Goal: Transaction & Acquisition: Register for event/course

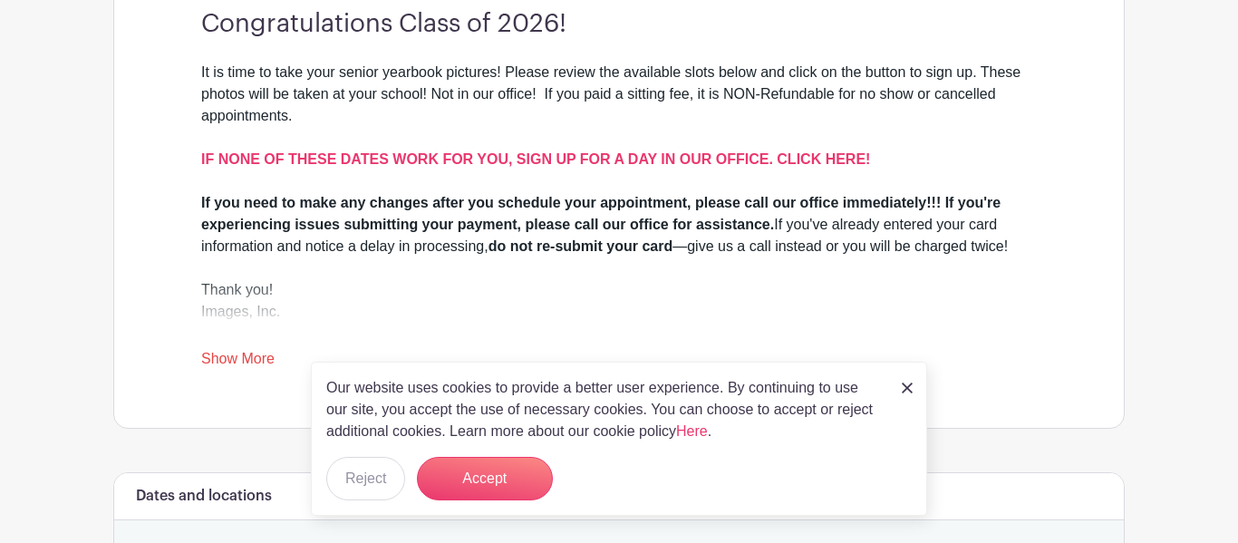
scroll to position [591, 0]
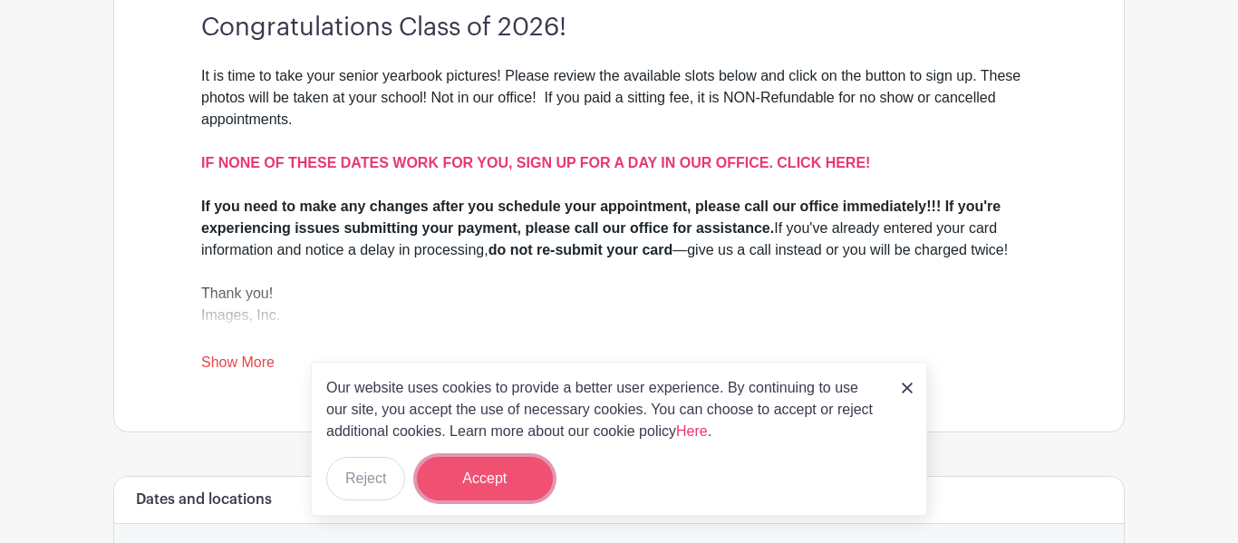
click at [536, 480] on button "Accept" at bounding box center [485, 478] width 136 height 43
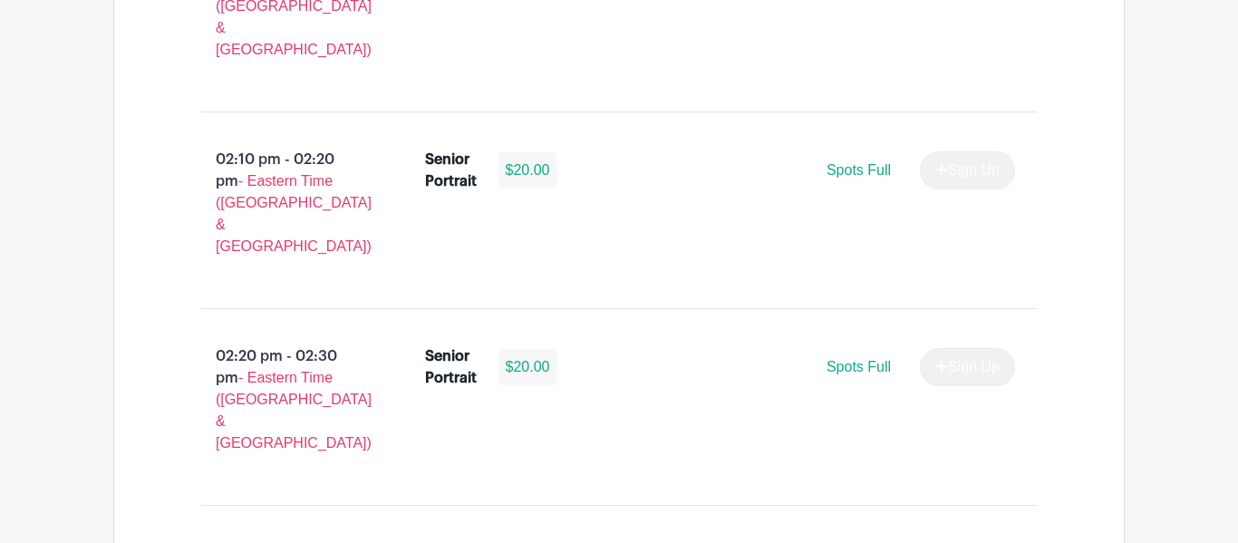
scroll to position [3850, 0]
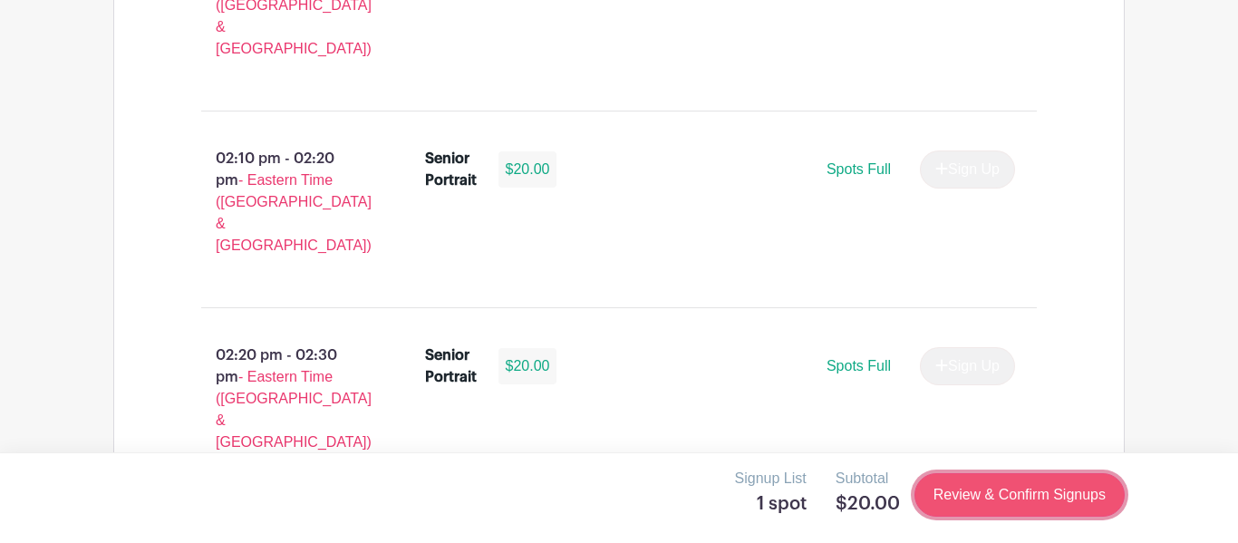
click at [960, 478] on link "Review & Confirm Signups" at bounding box center [1019, 494] width 210 height 43
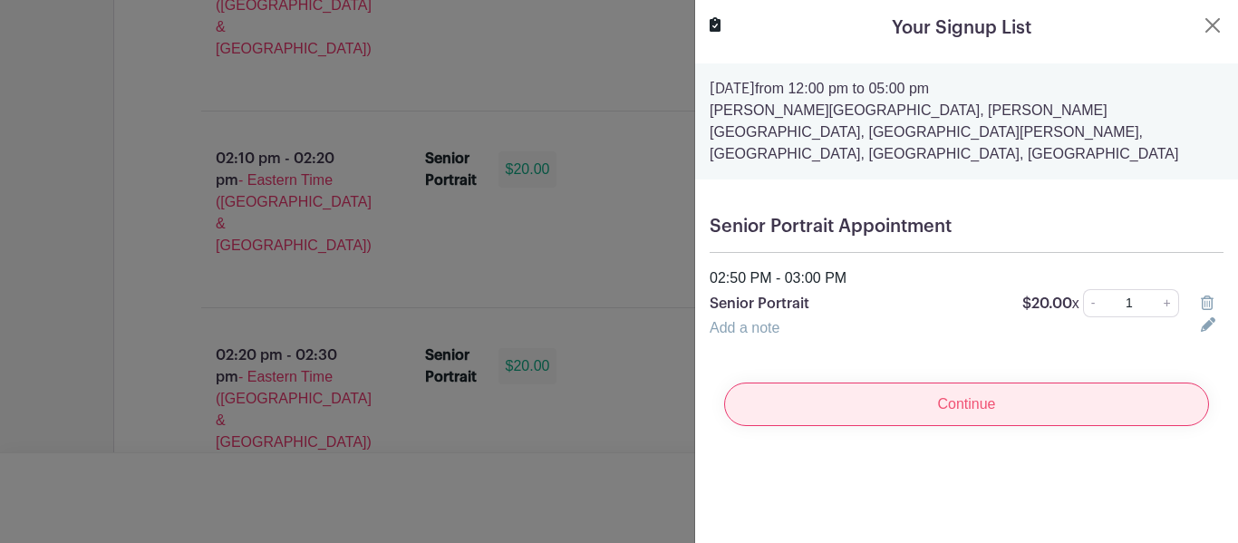
click at [924, 383] on input "Continue" at bounding box center [966, 403] width 485 height 43
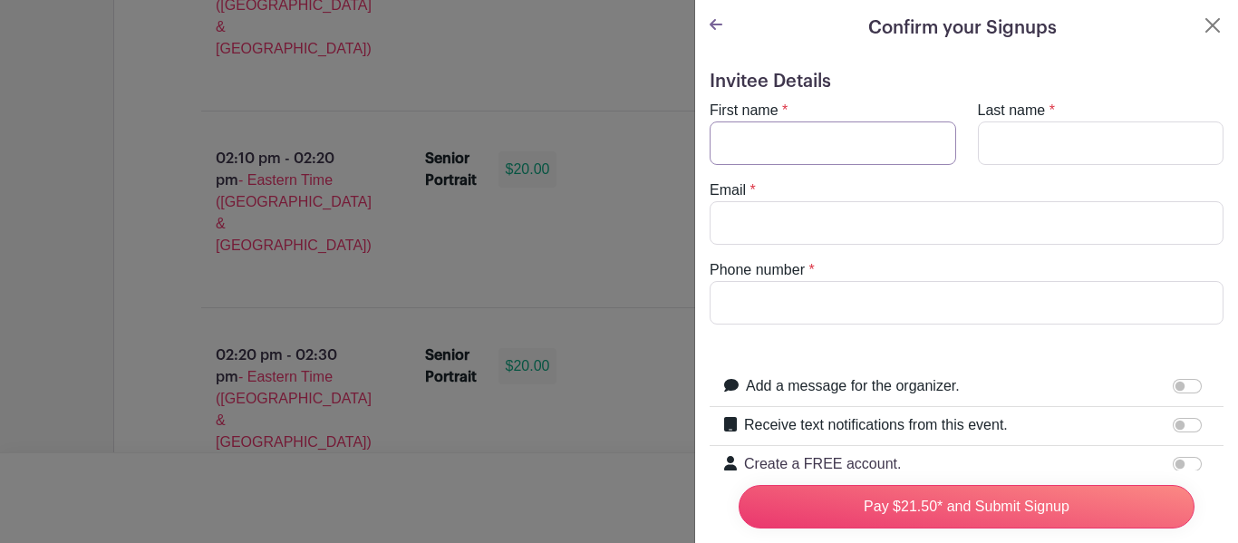
click at [808, 132] on input "First name" at bounding box center [832, 142] width 246 height 43
type input "[PERSON_NAME]"
click at [1039, 132] on input "Last name" at bounding box center [1101, 142] width 246 height 43
type input "[PERSON_NAME]"
click at [928, 236] on input "Email" at bounding box center [966, 222] width 514 height 43
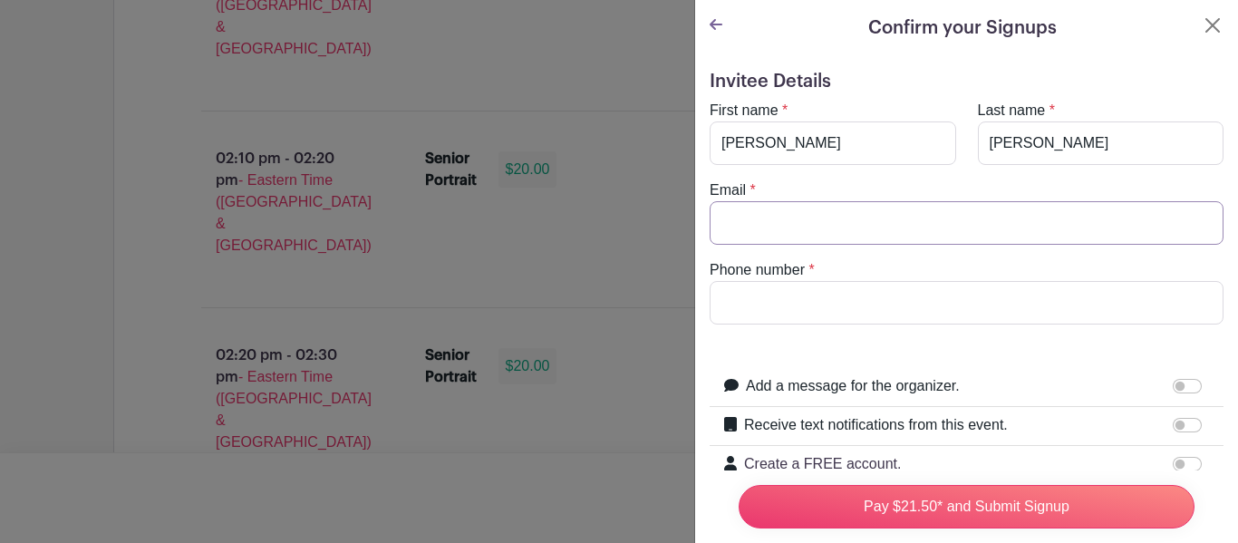
type input "[EMAIL_ADDRESS][DOMAIN_NAME]"
click at [855, 302] on input "Phone number" at bounding box center [966, 302] width 514 height 43
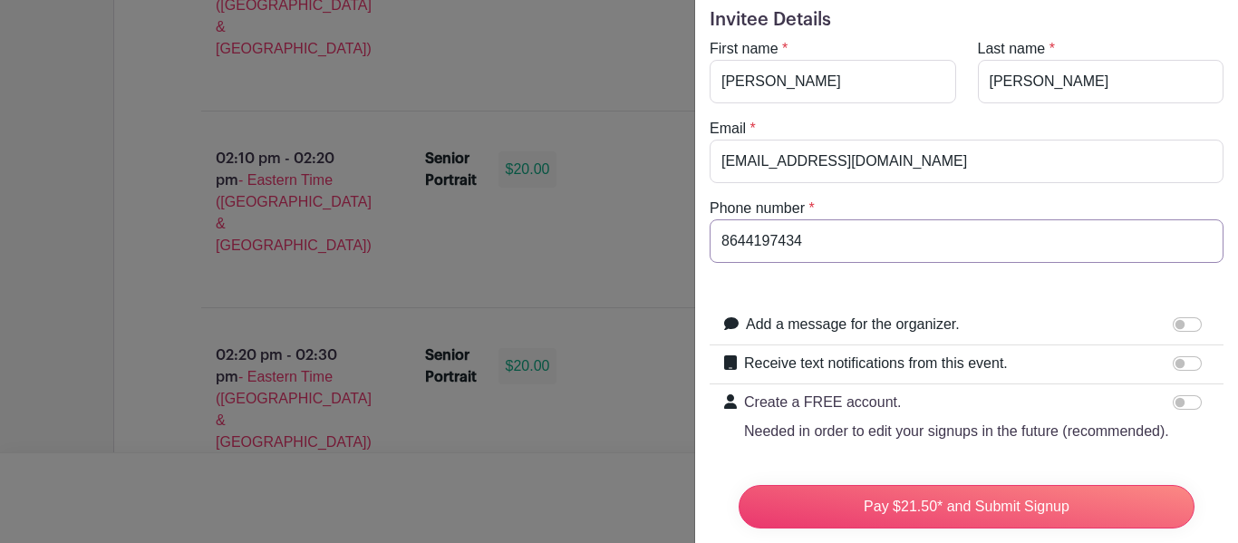
scroll to position [128, 0]
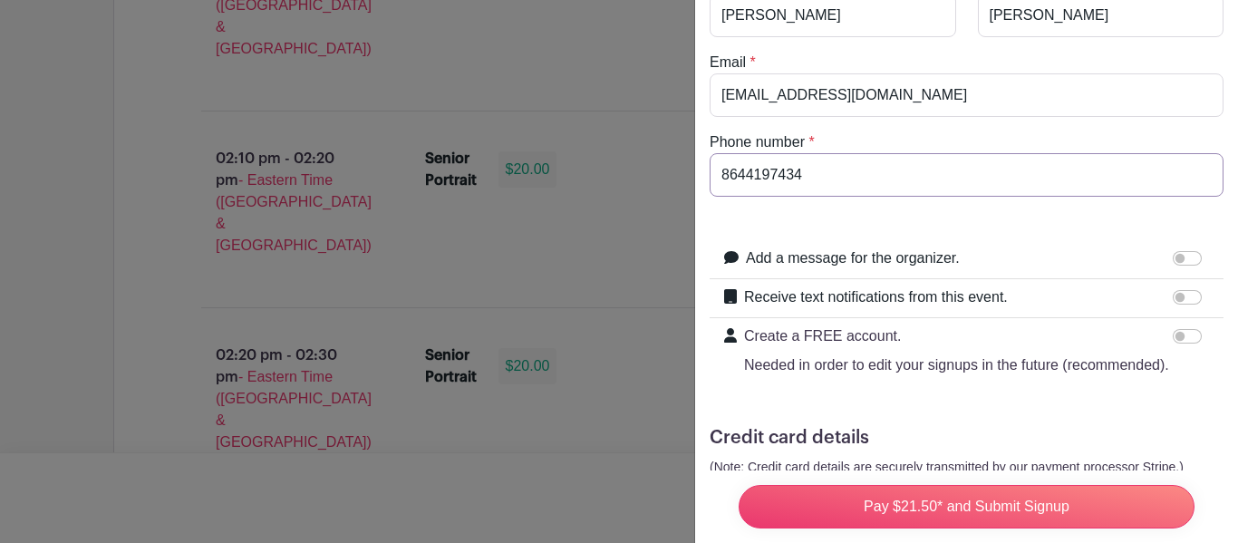
type input "8644197434"
click at [1191, 266] on div at bounding box center [1191, 258] width 36 height 22
click at [1192, 260] on input "Add a message for the organizer." at bounding box center [1187, 258] width 29 height 14
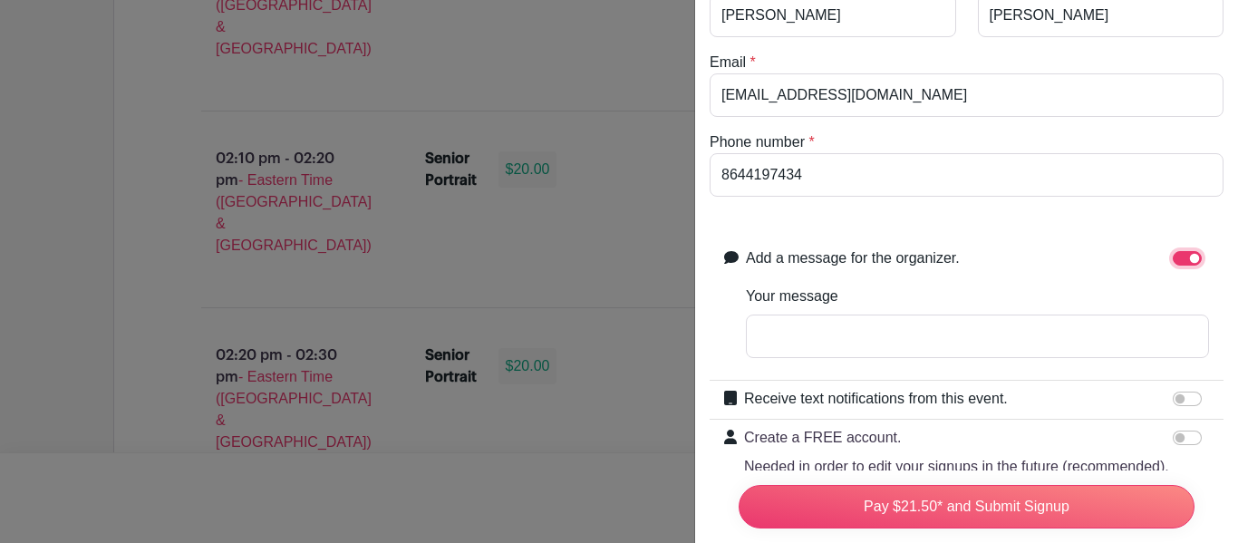
click at [1194, 261] on input "Add a message for the organizer." at bounding box center [1187, 258] width 29 height 14
checkbox input "false"
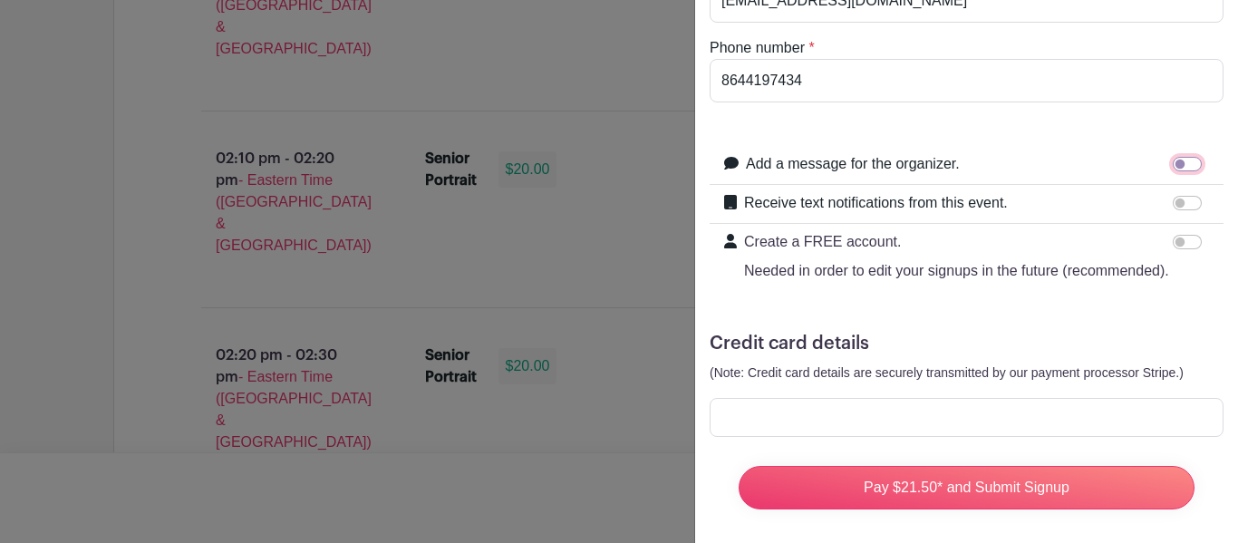
scroll to position [232, 0]
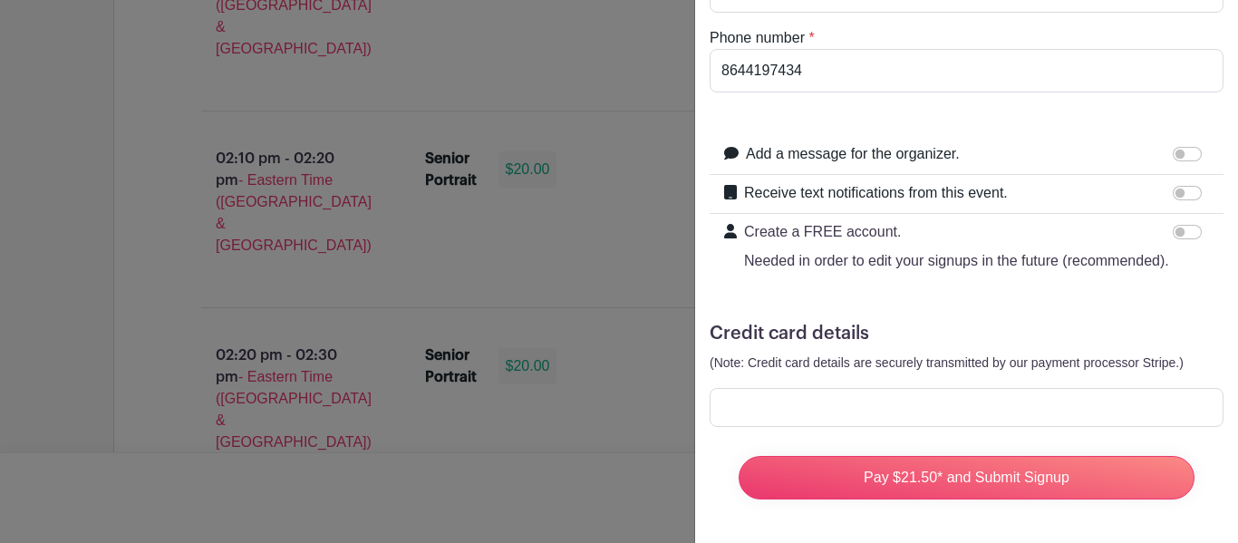
click at [1176, 169] on div "Add a message for the organizer. Your message" at bounding box center [966, 155] width 514 height 39
click at [1182, 196] on input "Receive text notifications from this event." at bounding box center [1187, 193] width 29 height 14
checkbox input "true"
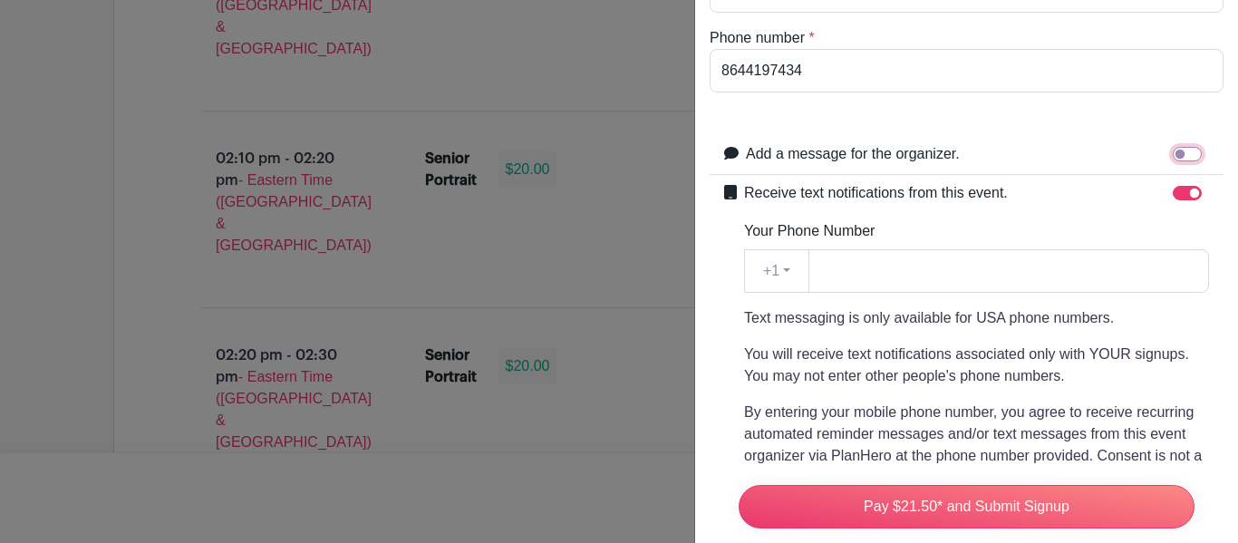
click at [1189, 159] on input "Add a message for the organizer." at bounding box center [1187, 154] width 29 height 14
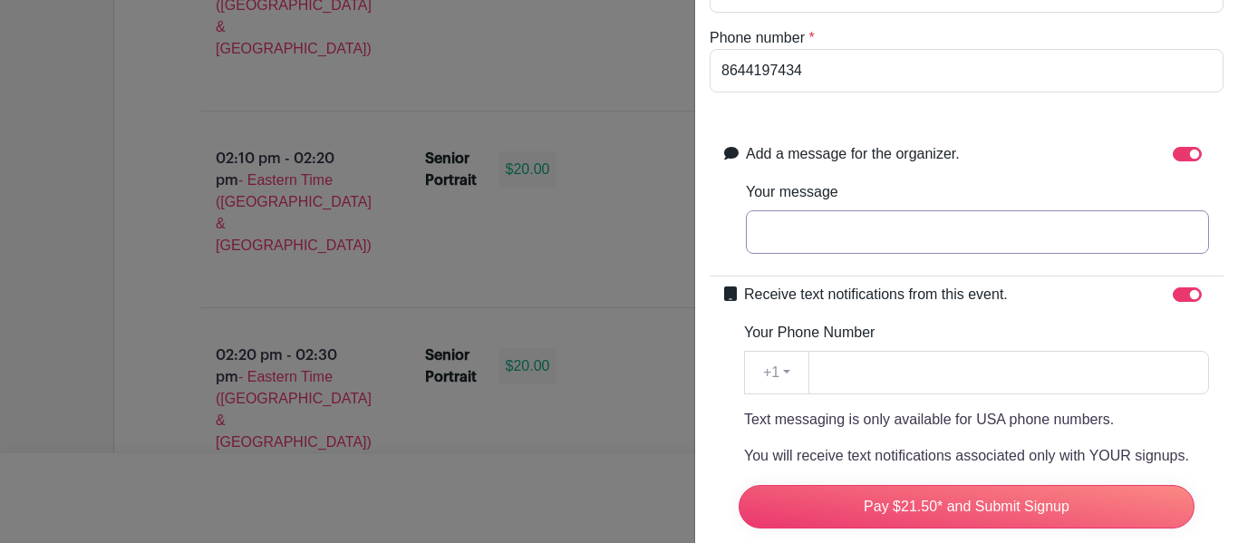
click at [1080, 234] on input "Your message" at bounding box center [977, 231] width 463 height 43
click at [1183, 144] on div at bounding box center [1191, 154] width 36 height 22
click at [1192, 143] on div at bounding box center [1191, 154] width 36 height 22
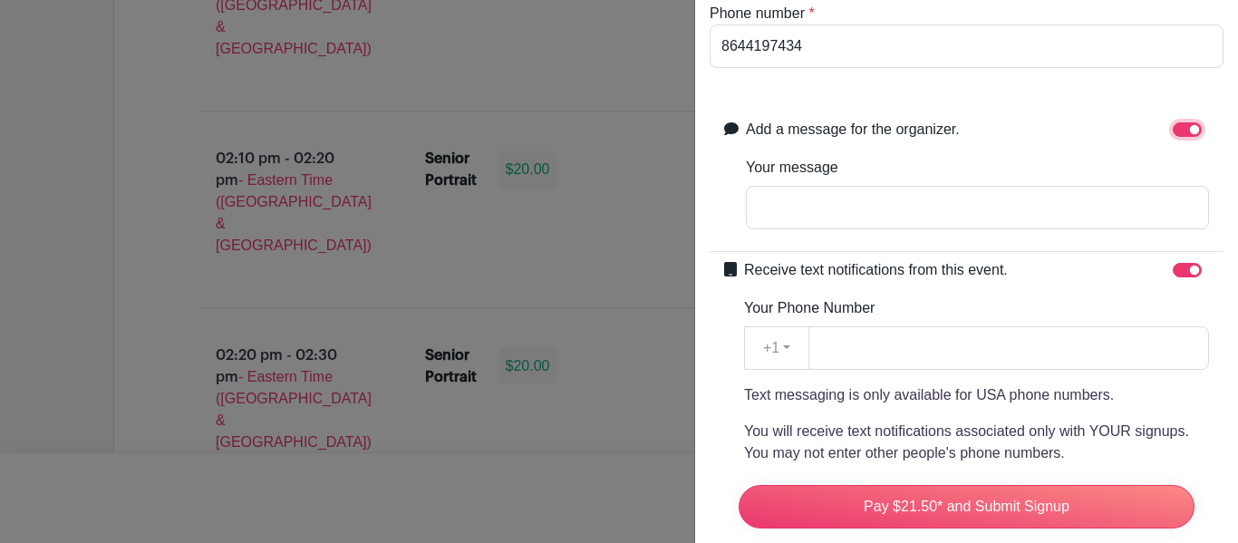
click at [1195, 135] on input "Add a message for the organizer." at bounding box center [1187, 129] width 29 height 14
checkbox input "false"
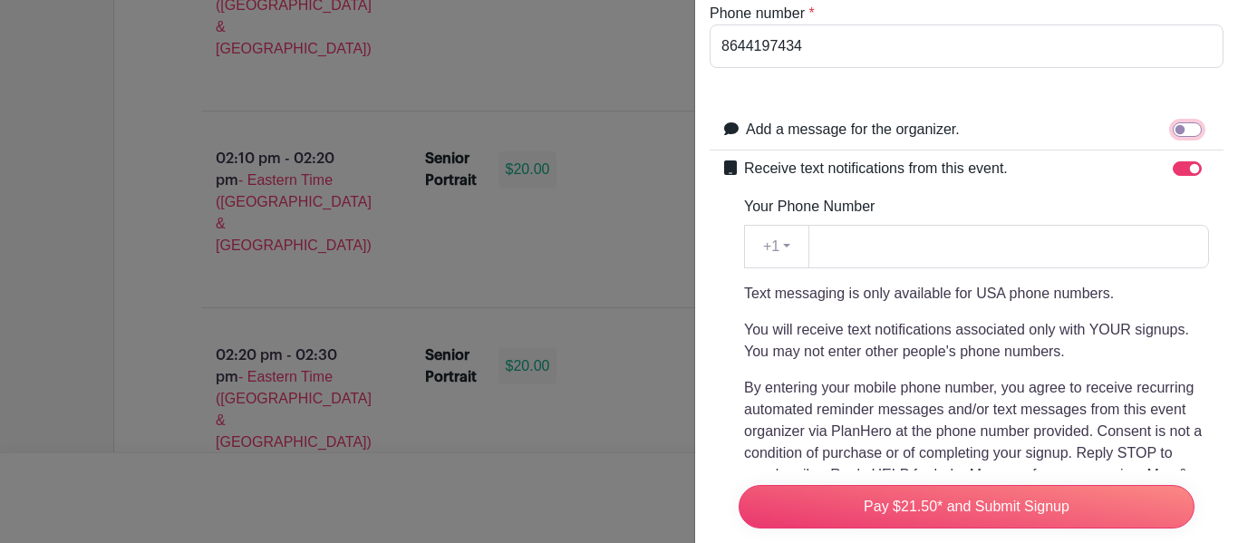
scroll to position [0, 0]
